Goal: Task Accomplishment & Management: Use online tool/utility

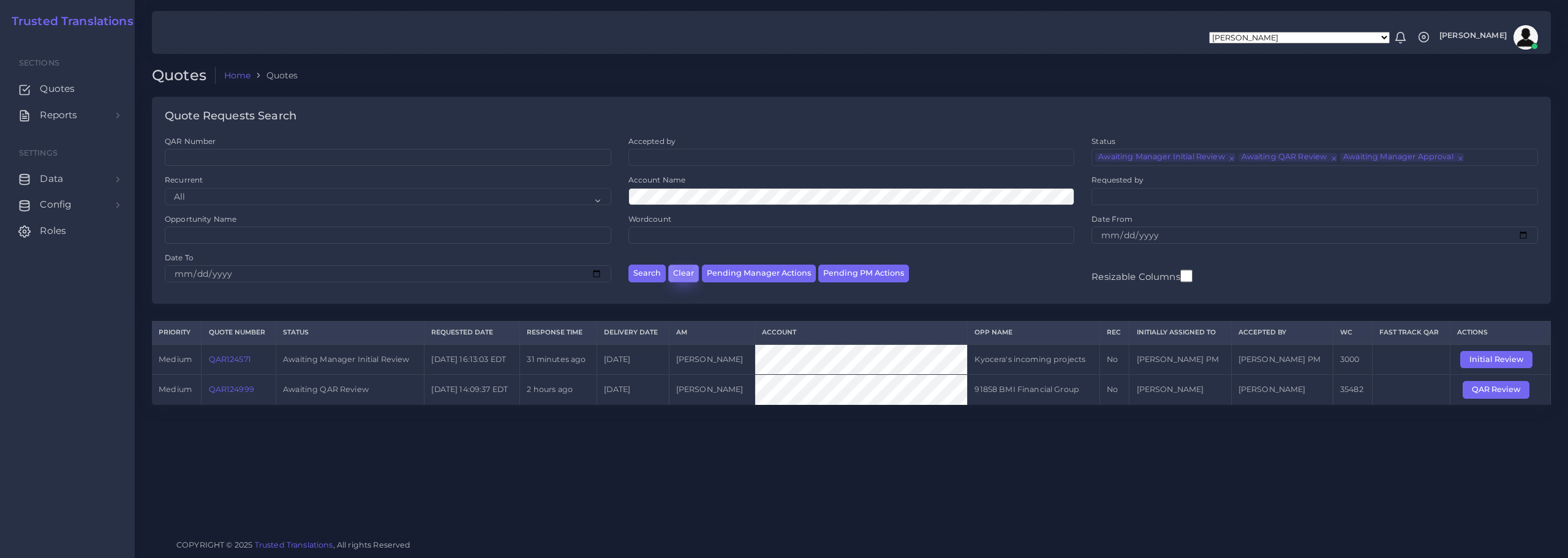
click at [685, 271] on button "Clear" at bounding box center [684, 274] width 31 height 17
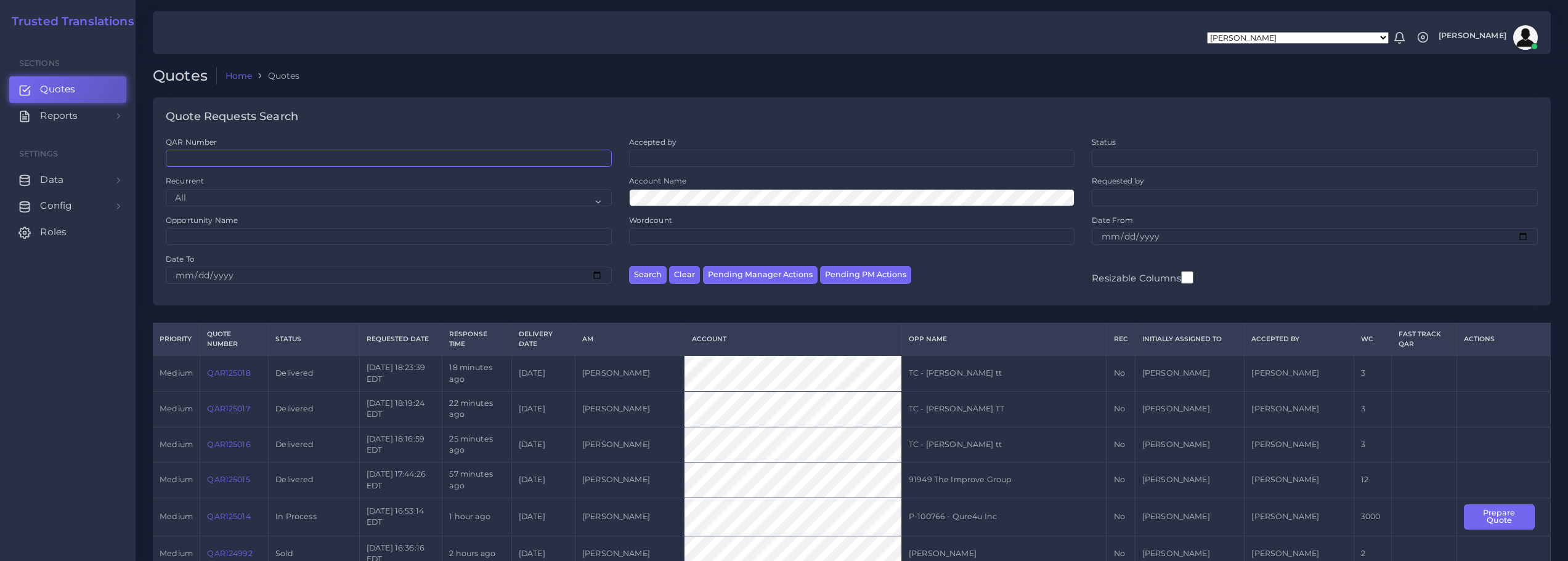
click at [228, 154] on input "QAR Number" at bounding box center [388, 158] width 446 height 18
paste input "QAR124927"
type input "QAR124927"
click at [650, 272] on button "Search" at bounding box center [648, 275] width 38 height 18
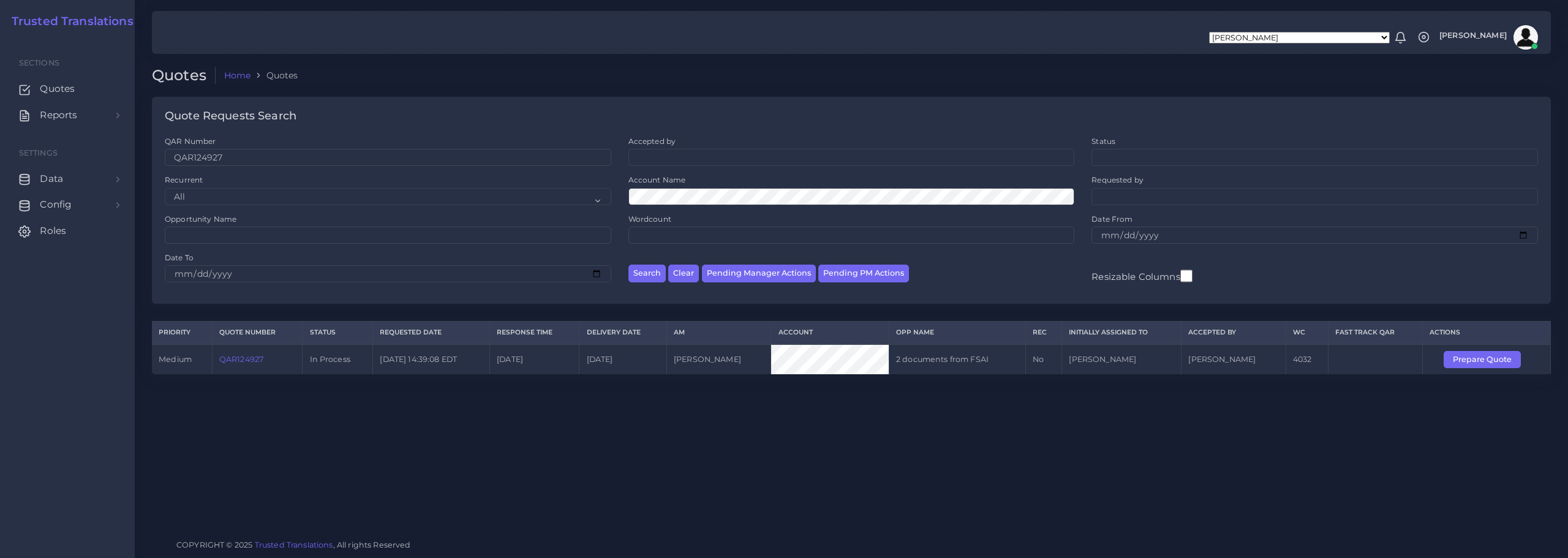
click at [240, 360] on link "QAR124927" at bounding box center [241, 359] width 44 height 9
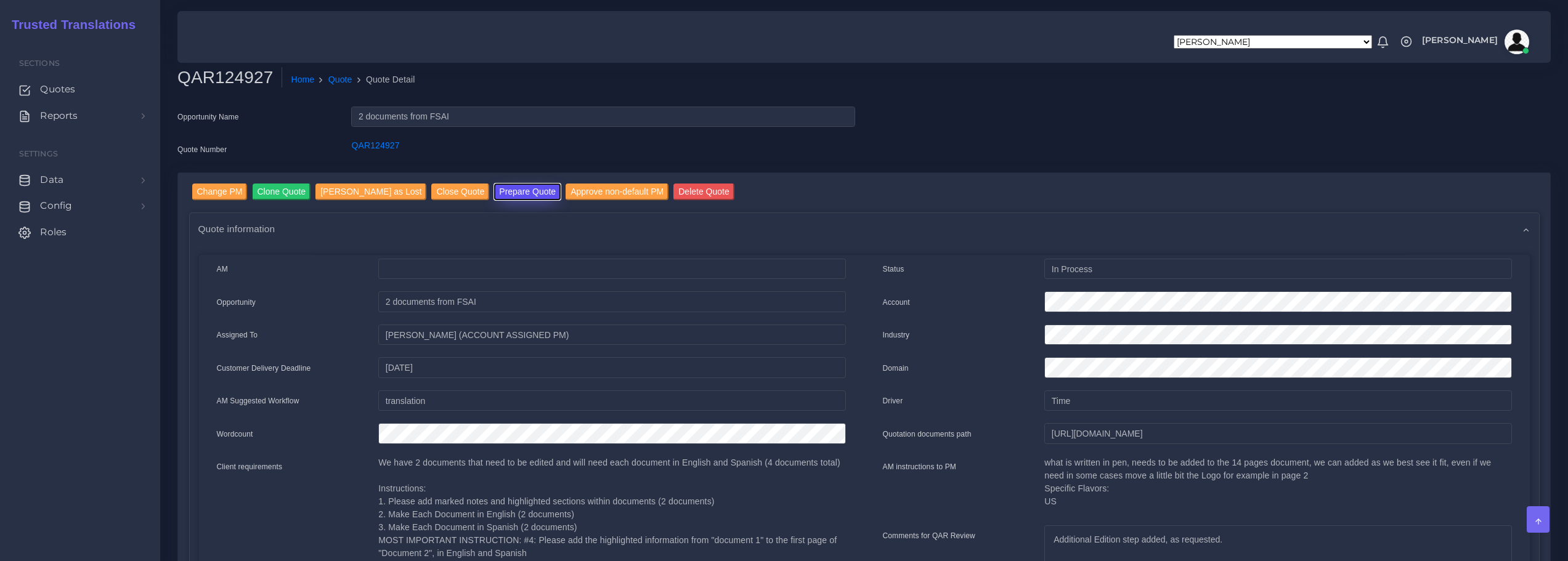
click at [509, 188] on button "Prepare Quote" at bounding box center [527, 191] width 66 height 17
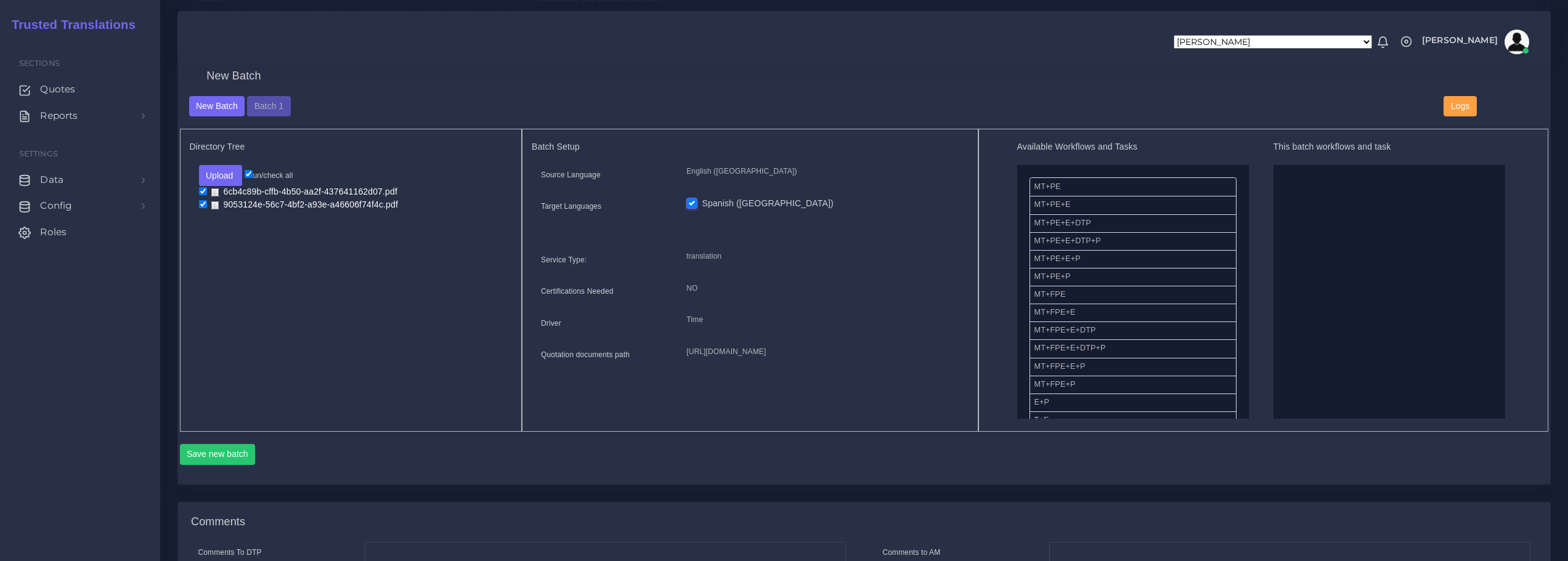
scroll to position [431, 0]
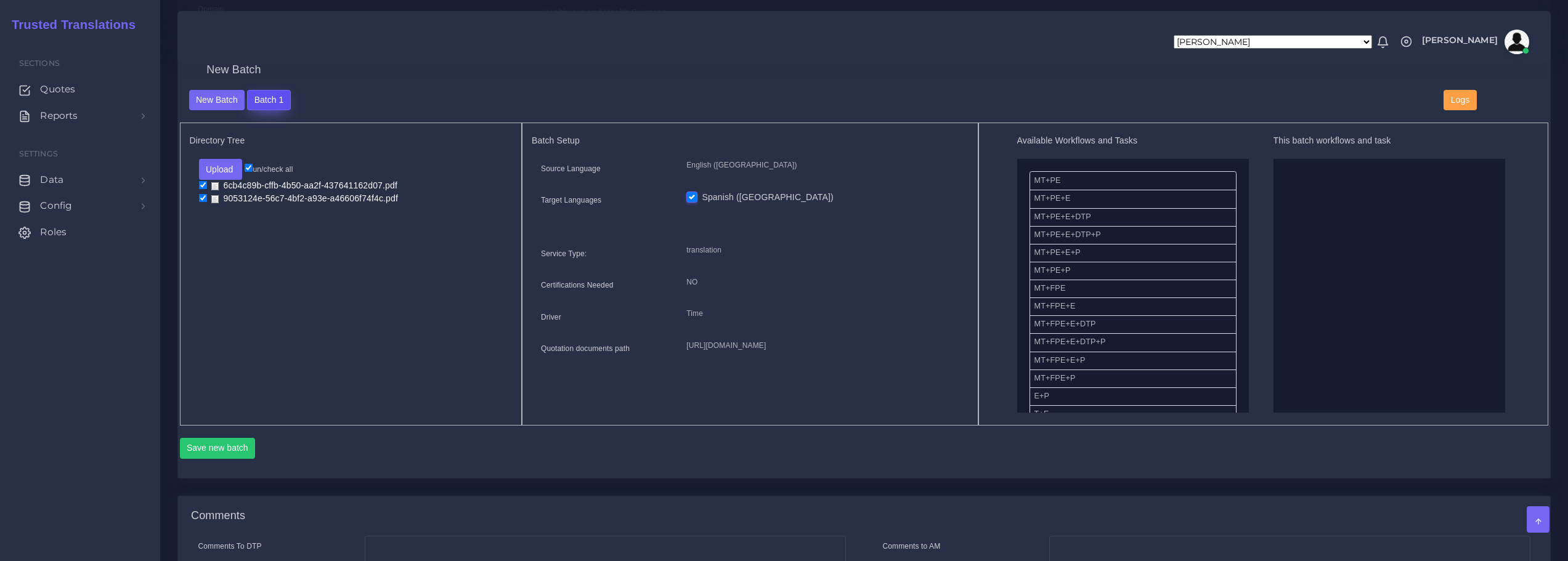
click at [272, 95] on button "Batch 1" at bounding box center [268, 100] width 43 height 20
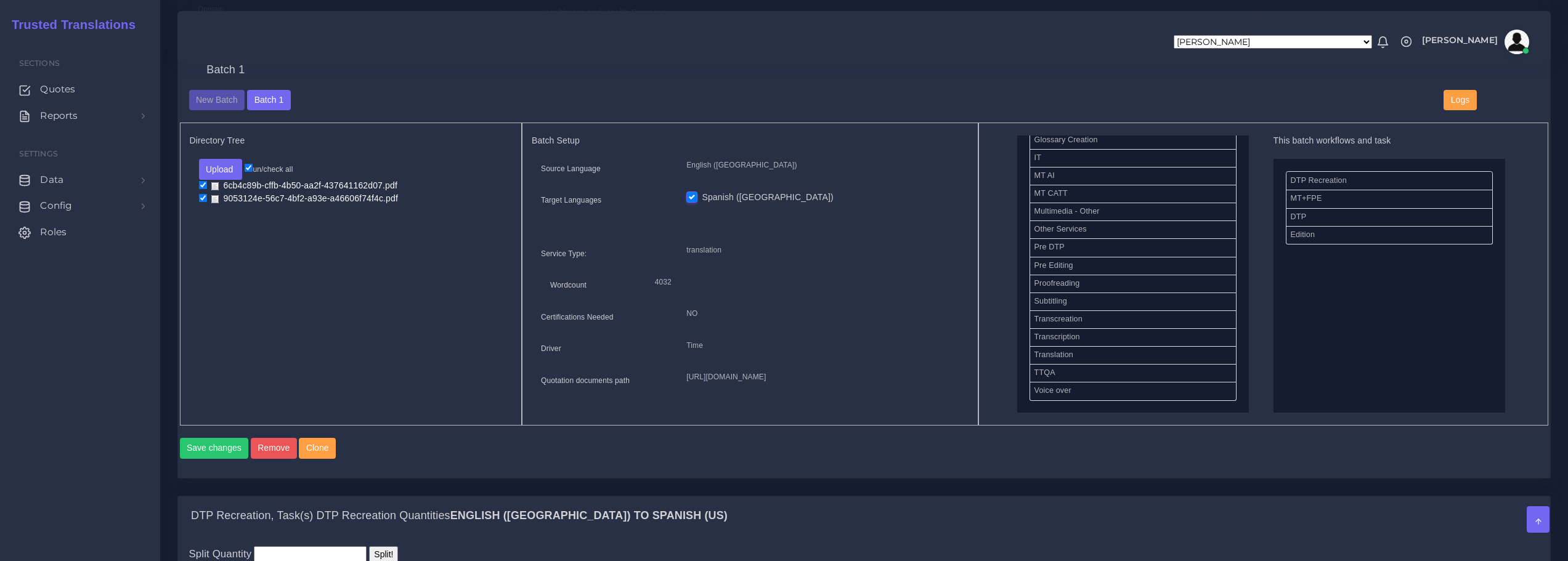
scroll to position [463, 0]
drag, startPoint x: 1056, startPoint y: 294, endPoint x: 1314, endPoint y: 277, distance: 258.6
click at [211, 459] on button "Save changes" at bounding box center [214, 448] width 69 height 20
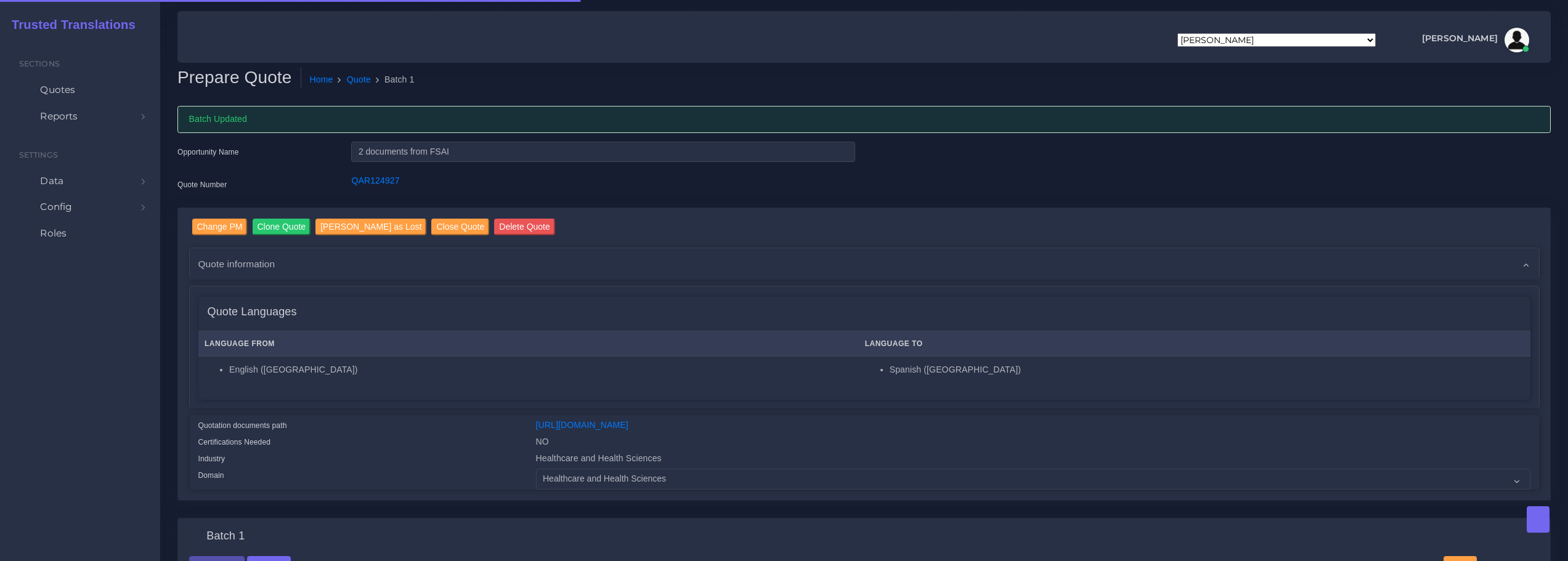
checkbox input "true"
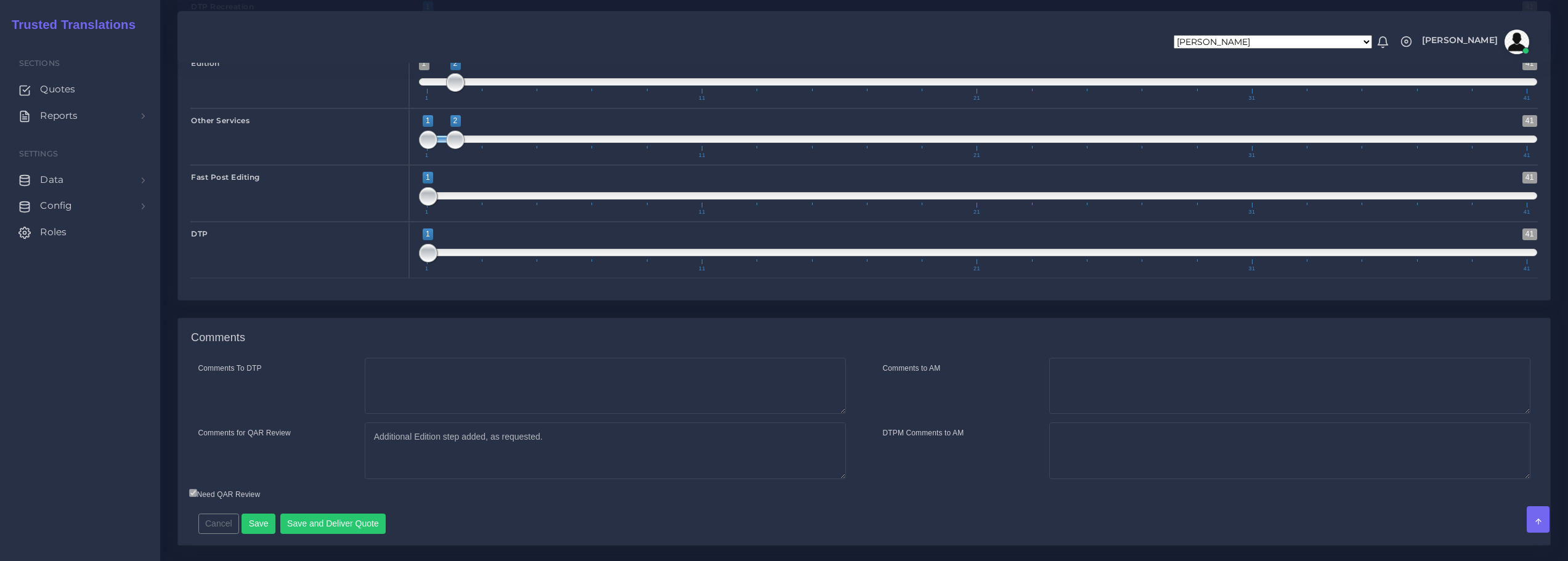
scroll to position [2259, 0]
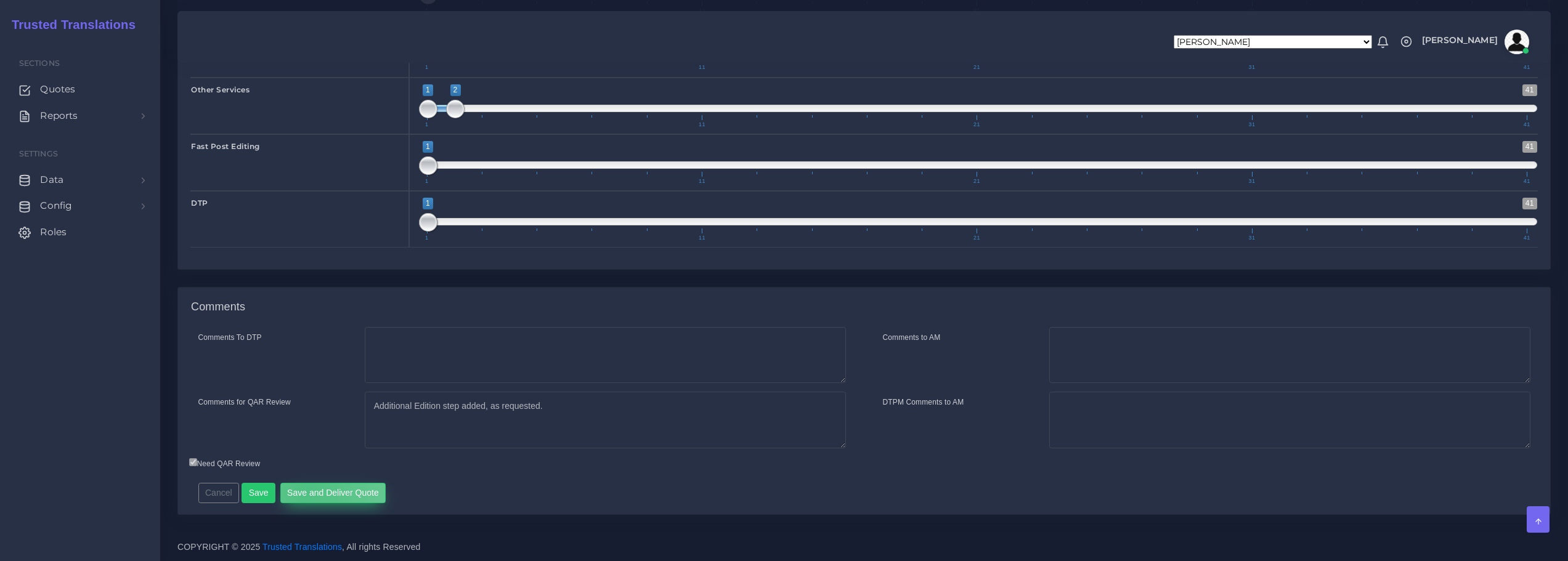
click at [303, 492] on button "Save and Deliver Quote" at bounding box center [333, 493] width 106 height 20
type input "1;1"
drag, startPoint x: 458, startPoint y: 108, endPoint x: 419, endPoint y: 111, distance: 39.1
click at [419, 111] on span at bounding box center [427, 108] width 19 height 19
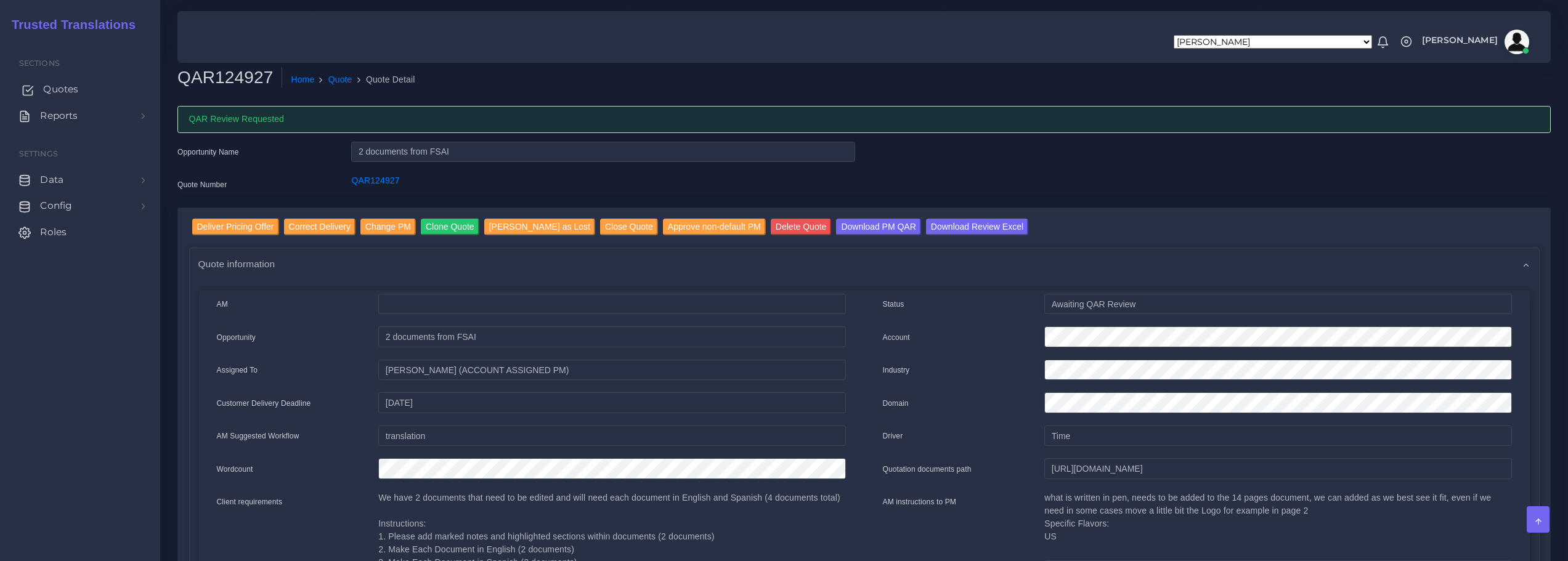
click at [66, 90] on span "Quotes" at bounding box center [60, 90] width 35 height 14
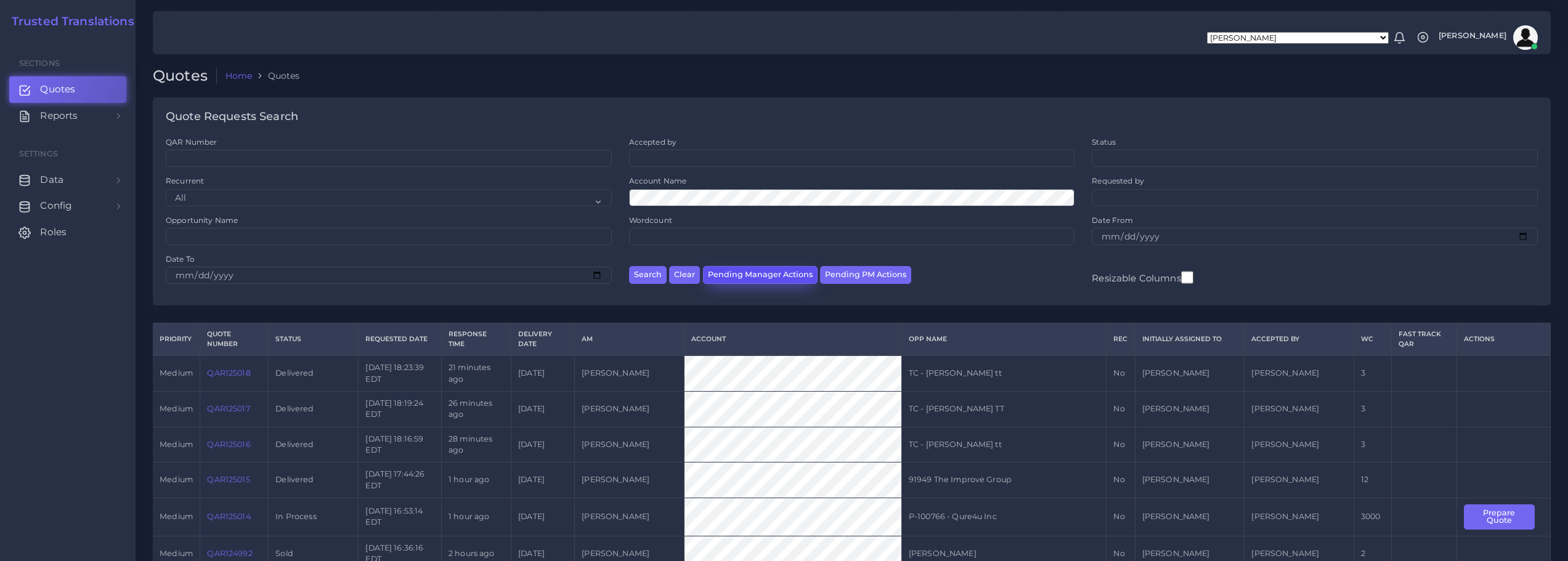
click at [739, 276] on button "Pending Manager Actions" at bounding box center [759, 275] width 114 height 18
select select "awaiting_manager_initial_review"
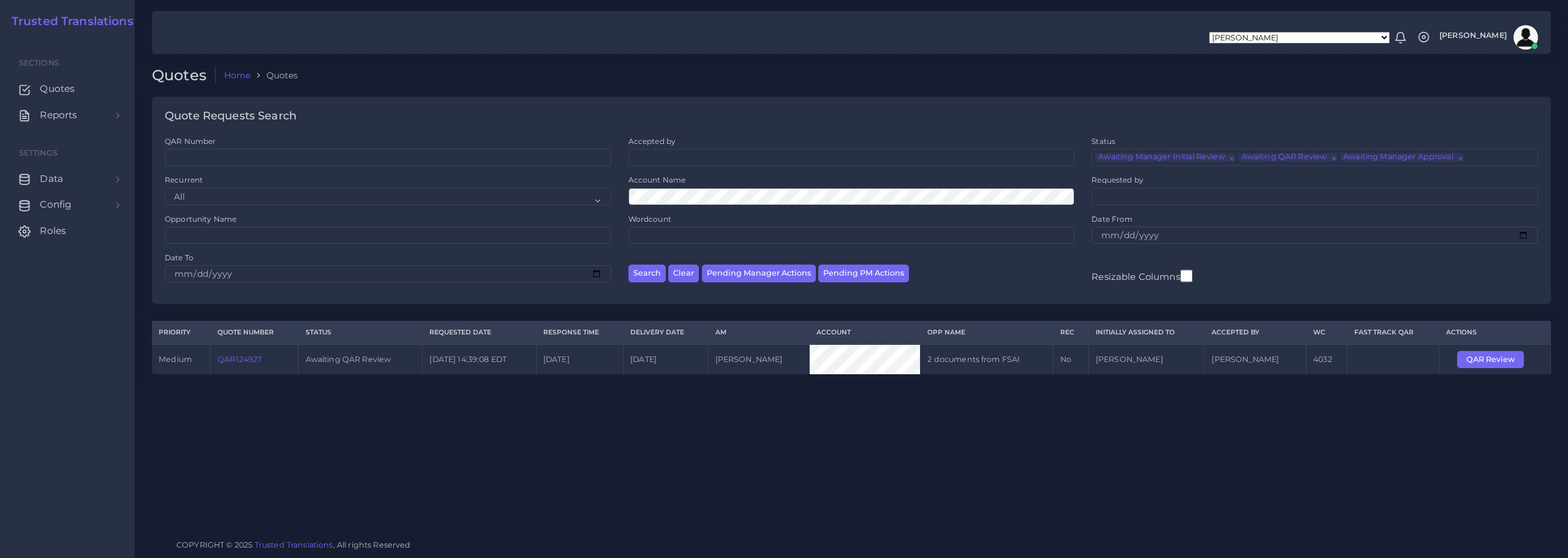
click at [232, 355] on link "QAR124927" at bounding box center [239, 359] width 44 height 9
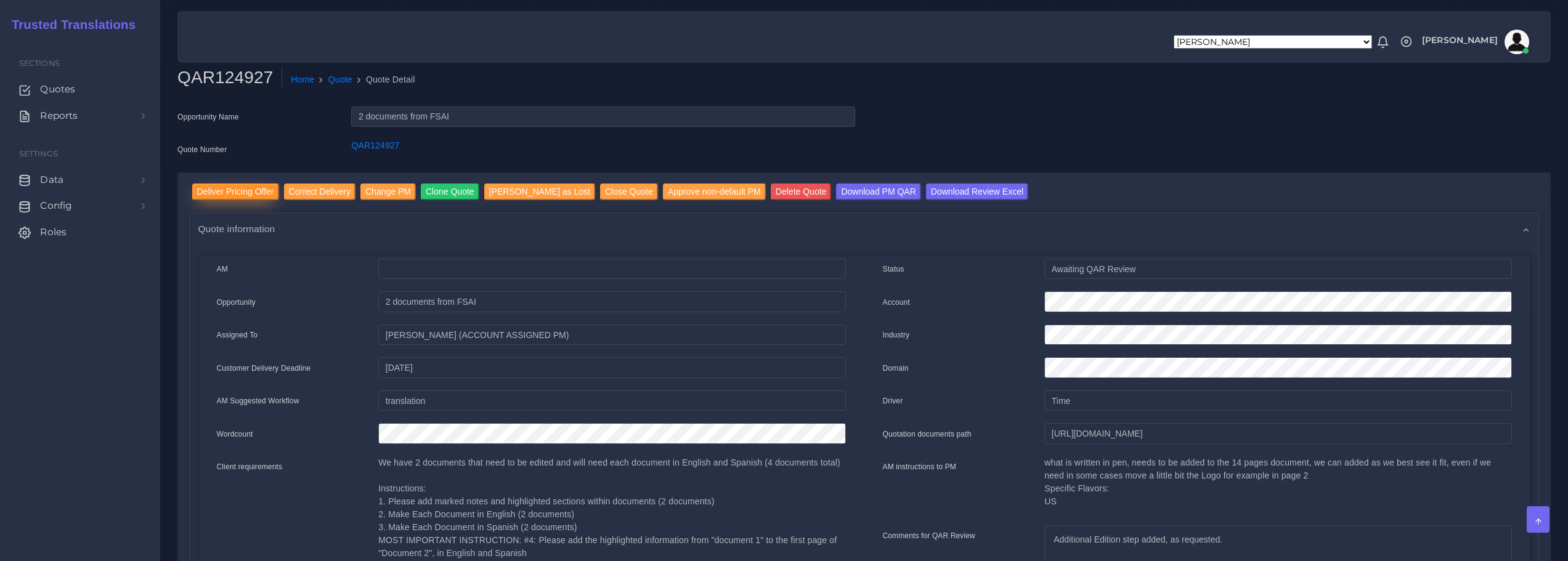
click at [235, 192] on input "Deliver Pricing Offer" at bounding box center [235, 191] width 87 height 17
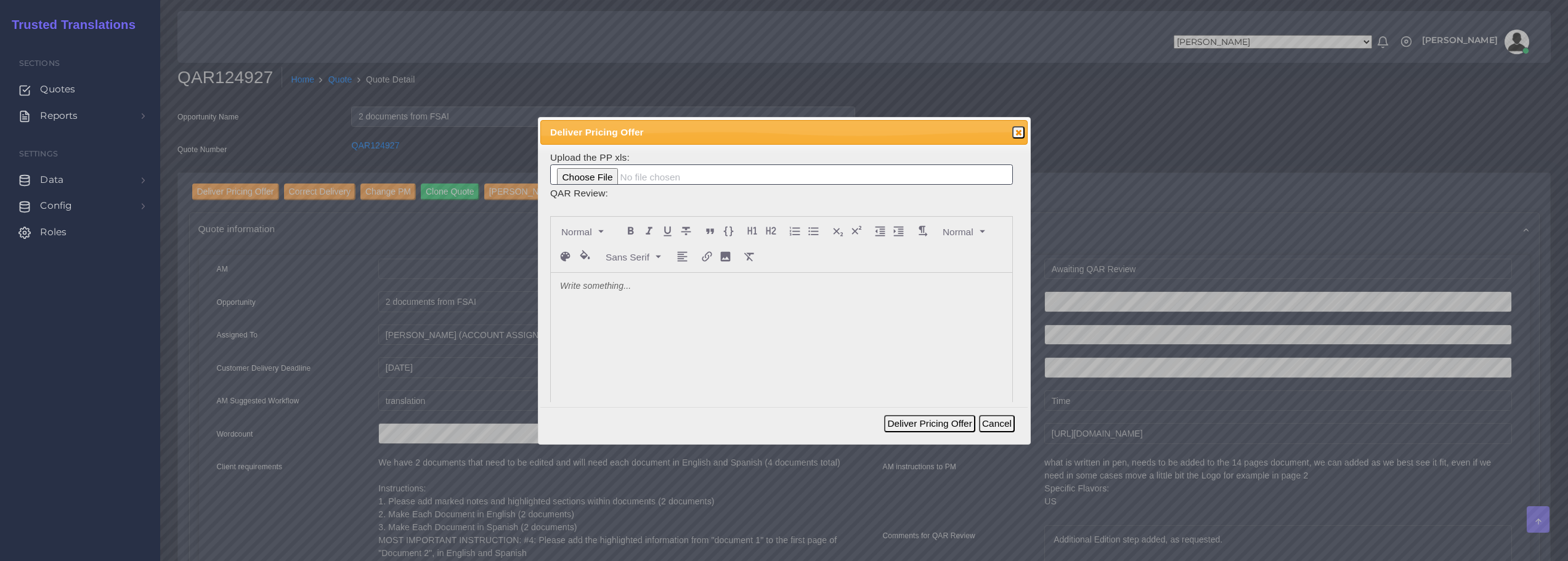
click at [714, 334] on div at bounding box center [781, 365] width 462 height 184
click at [910, 421] on button "Deliver Pricing Offer" at bounding box center [929, 424] width 91 height 18
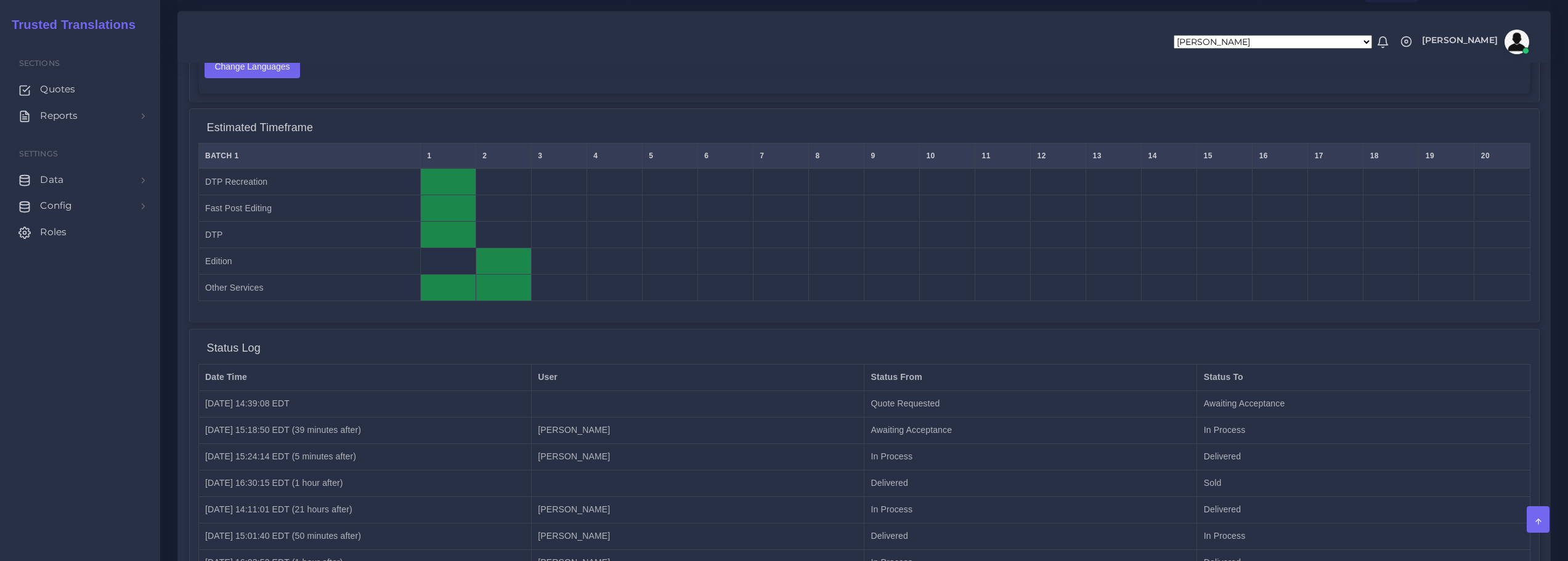
scroll to position [1012, 0]
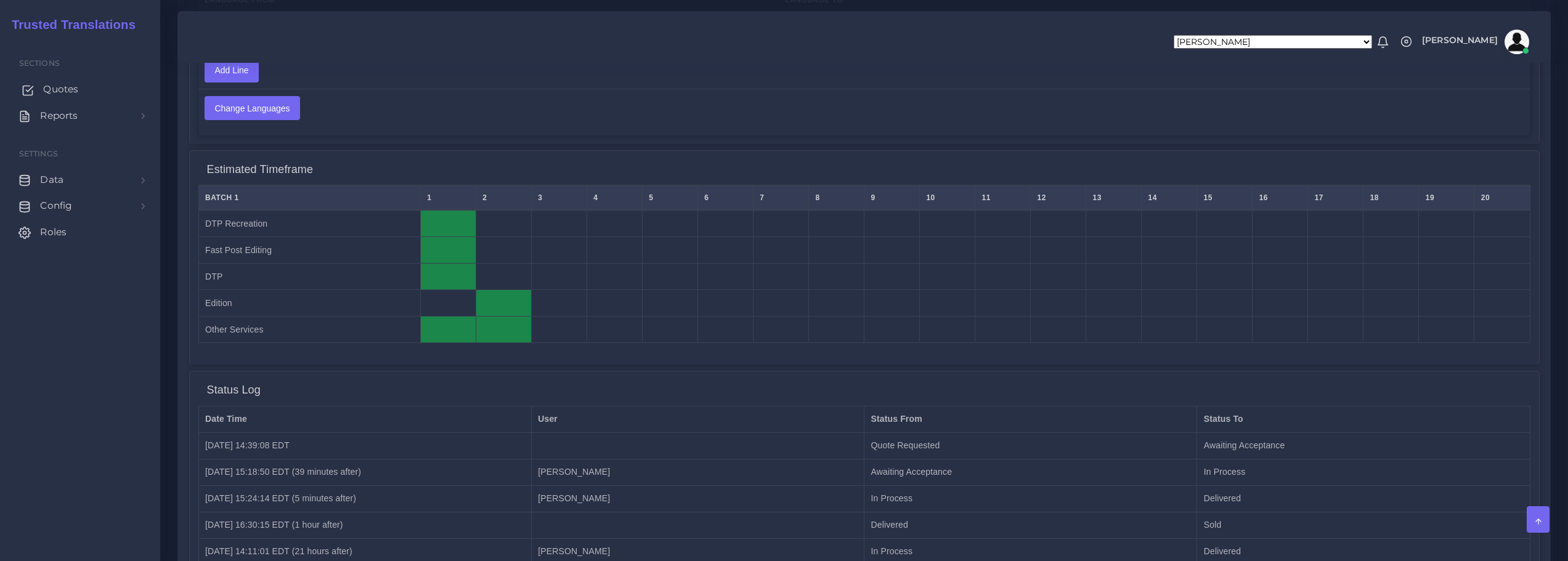
click at [60, 88] on span "Quotes" at bounding box center [60, 90] width 35 height 14
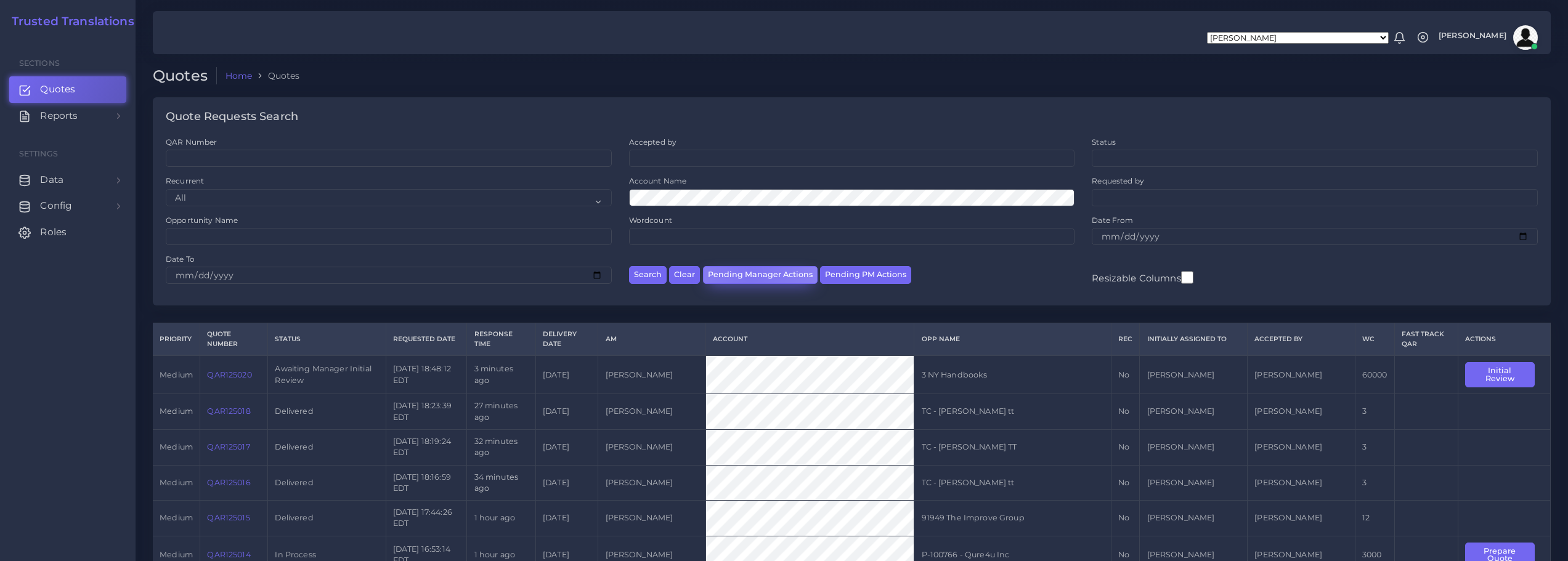
click at [749, 275] on button "Pending Manager Actions" at bounding box center [759, 275] width 114 height 18
select select "awaiting_manager_initial_review"
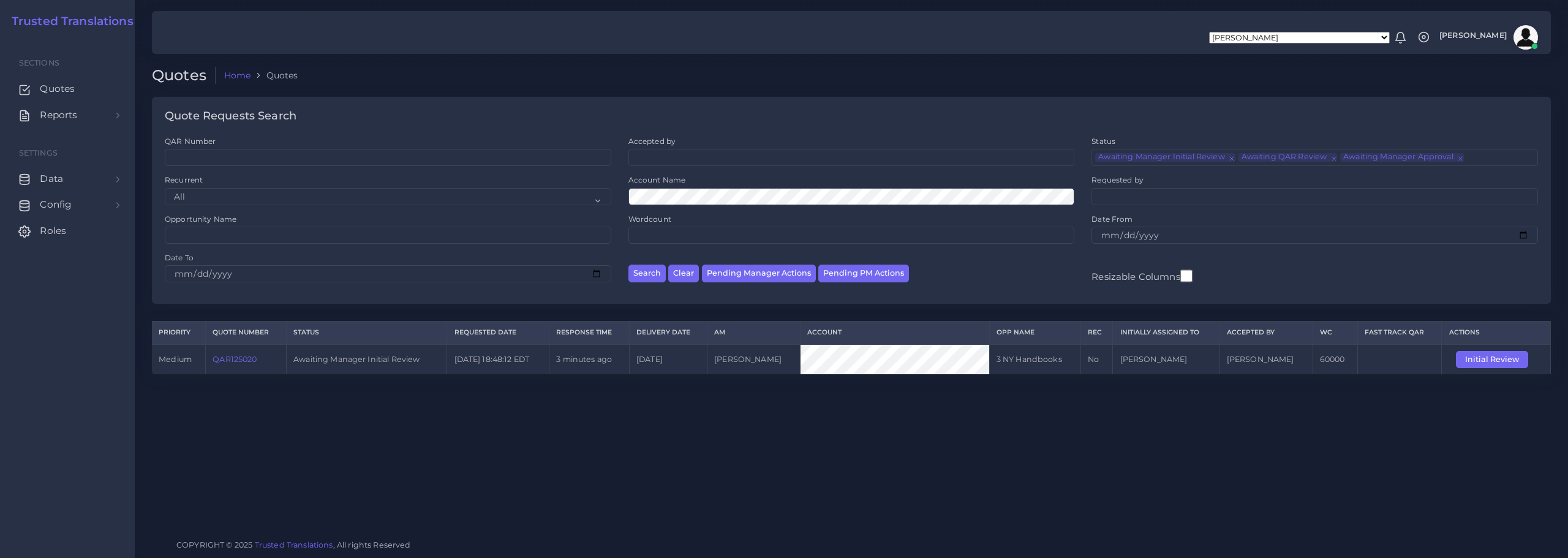
click at [237, 359] on link "QAR125020" at bounding box center [234, 359] width 44 height 9
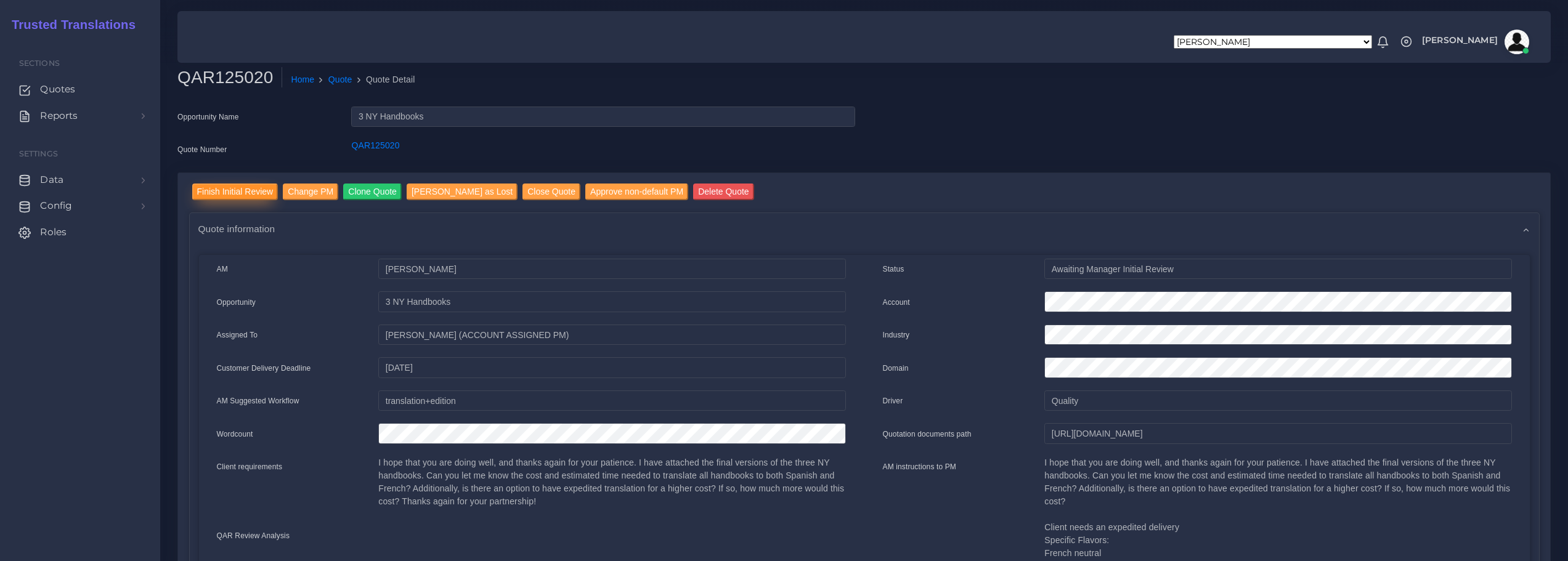
click at [225, 189] on input "Finish Initial Review" at bounding box center [235, 191] width 86 height 17
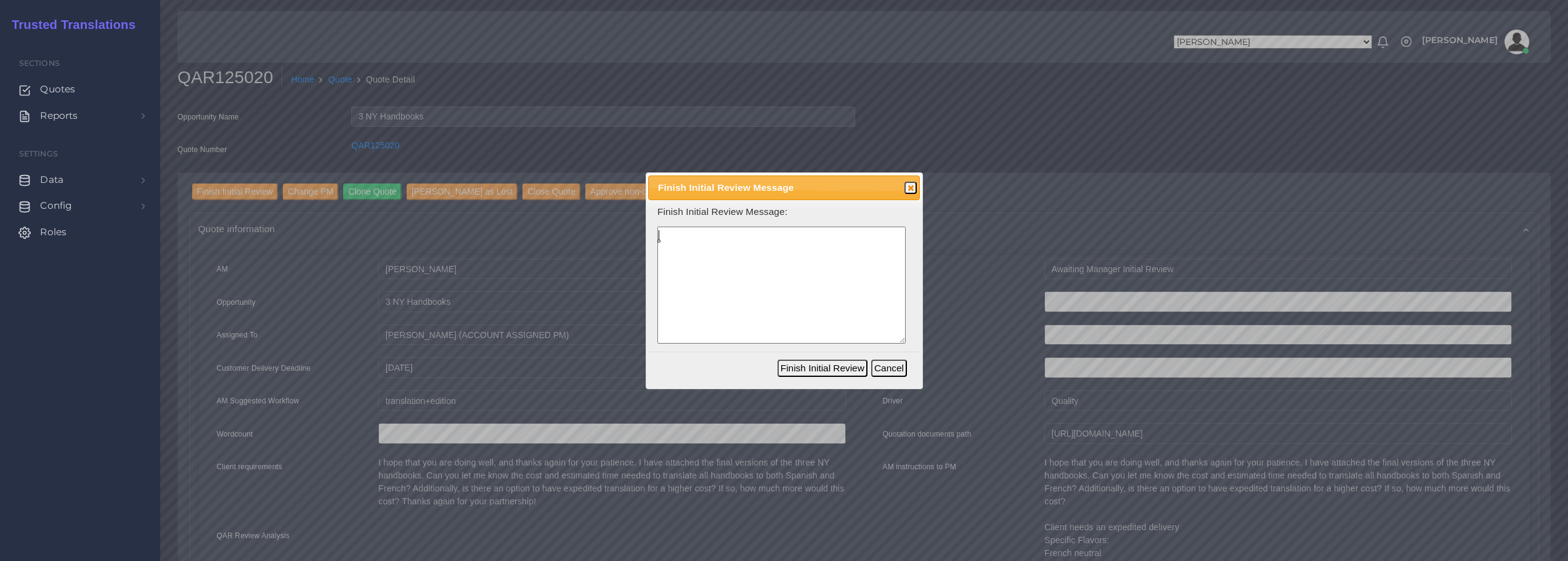
click at [745, 276] on textarea at bounding box center [782, 285] width 248 height 118
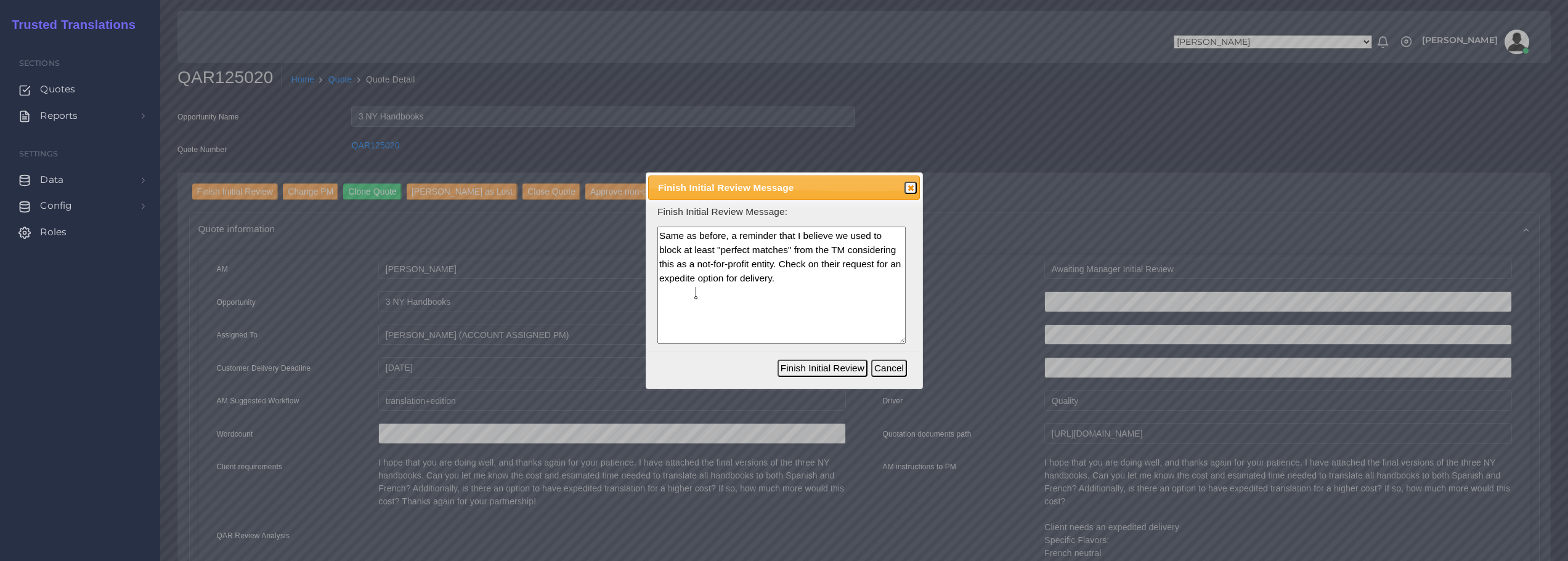
type textarea "Same as before, a reminder that I believe we used to block at least "perfect ma…"
click at [810, 365] on button "Finish Initial Review" at bounding box center [823, 369] width 90 height 18
